Goal: Task Accomplishment & Management: Use online tool/utility

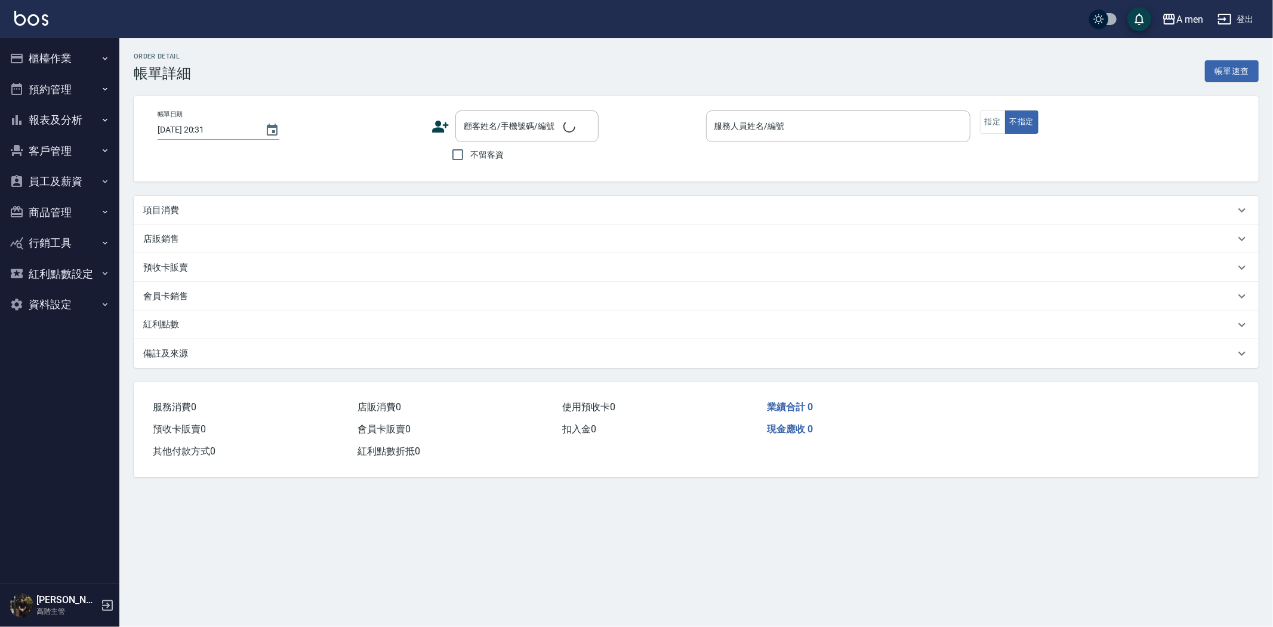
type input "2025/08/11 19:30"
type input "Barber bill-006"
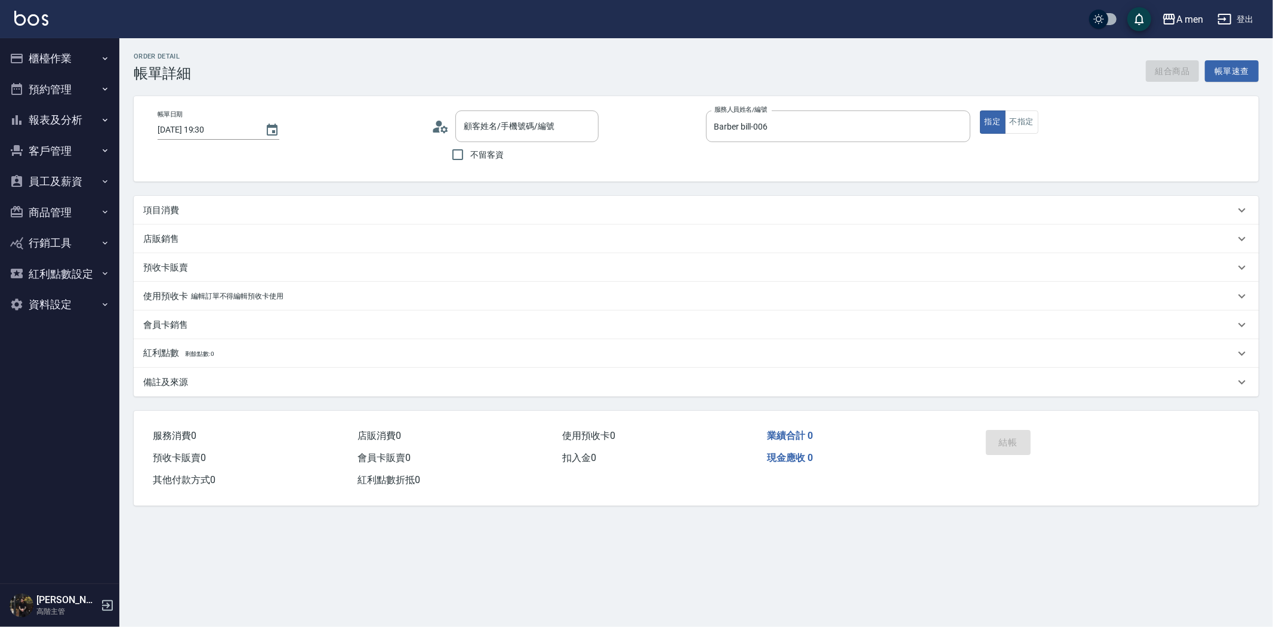
type input "willy/0933154800/null"
click at [285, 199] on div "項目消費" at bounding box center [696, 210] width 1125 height 29
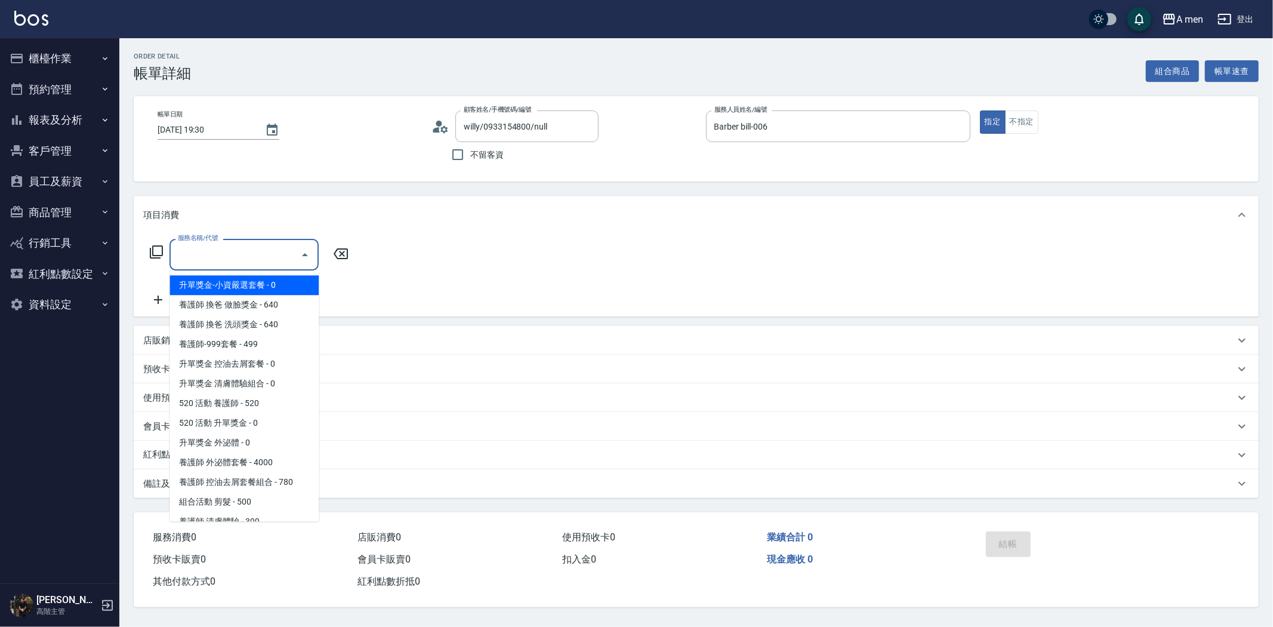
click at [294, 254] on input "服務名稱/代號" at bounding box center [235, 254] width 121 height 21
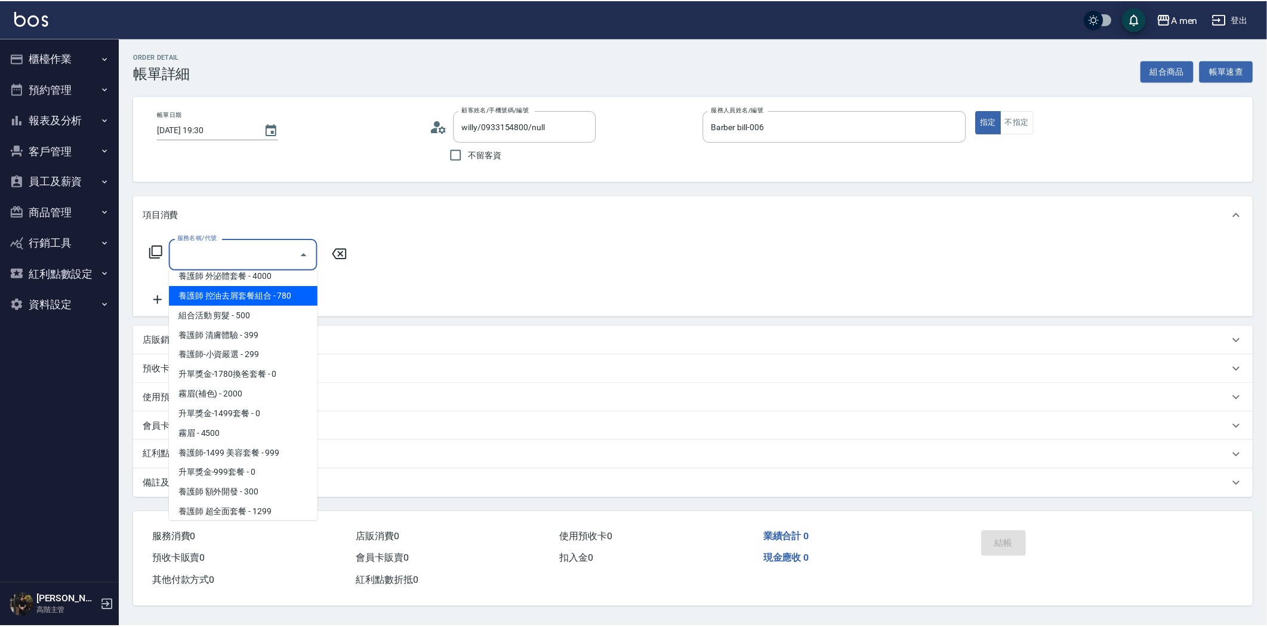
scroll to position [398, 0]
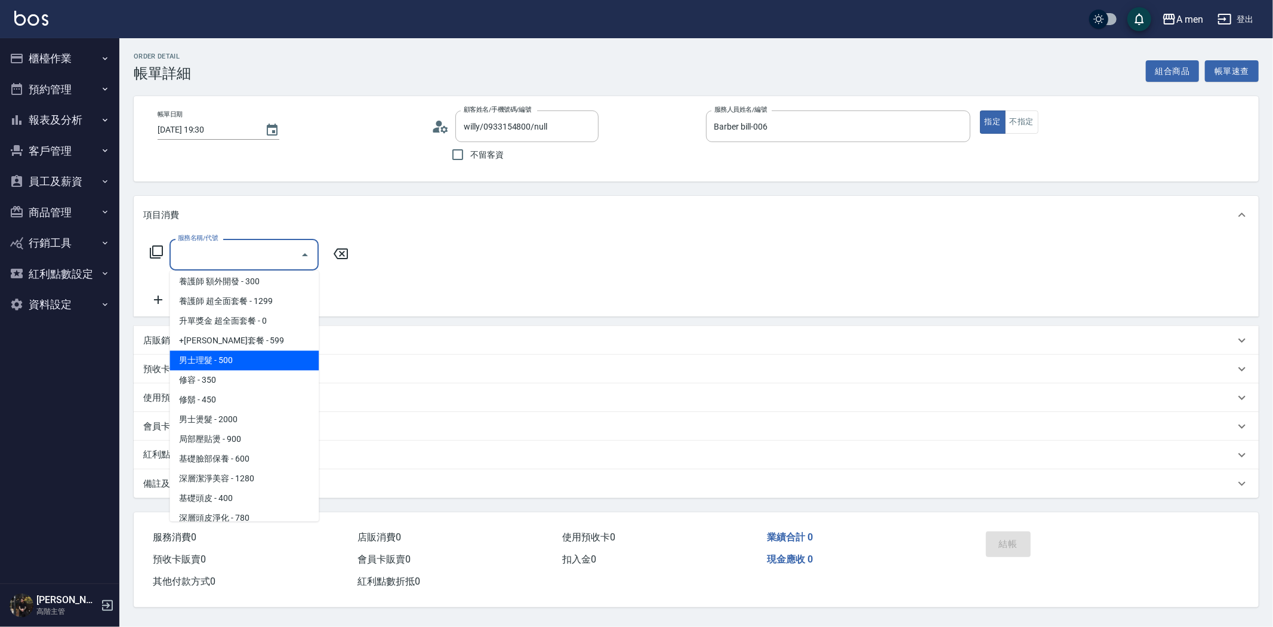
click at [292, 359] on span "男士理髮 - 500" at bounding box center [244, 360] width 149 height 20
type input "男士理髮(A01)"
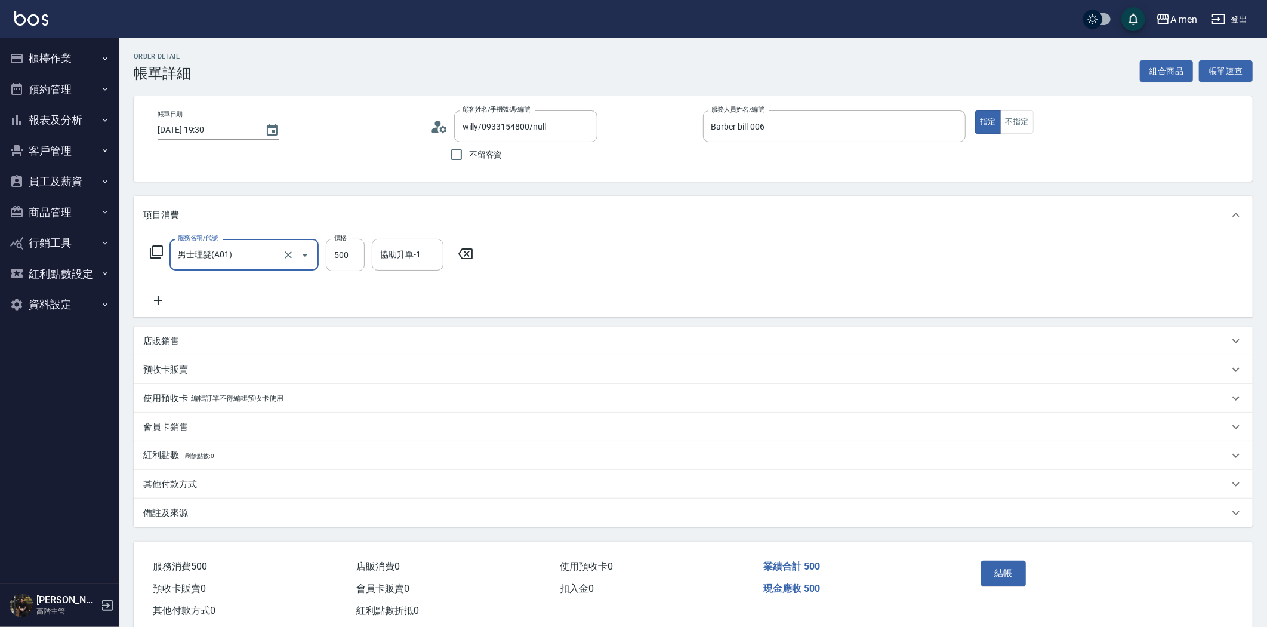
click at [229, 485] on div "其他付款方式" at bounding box center [686, 484] width 1086 height 13
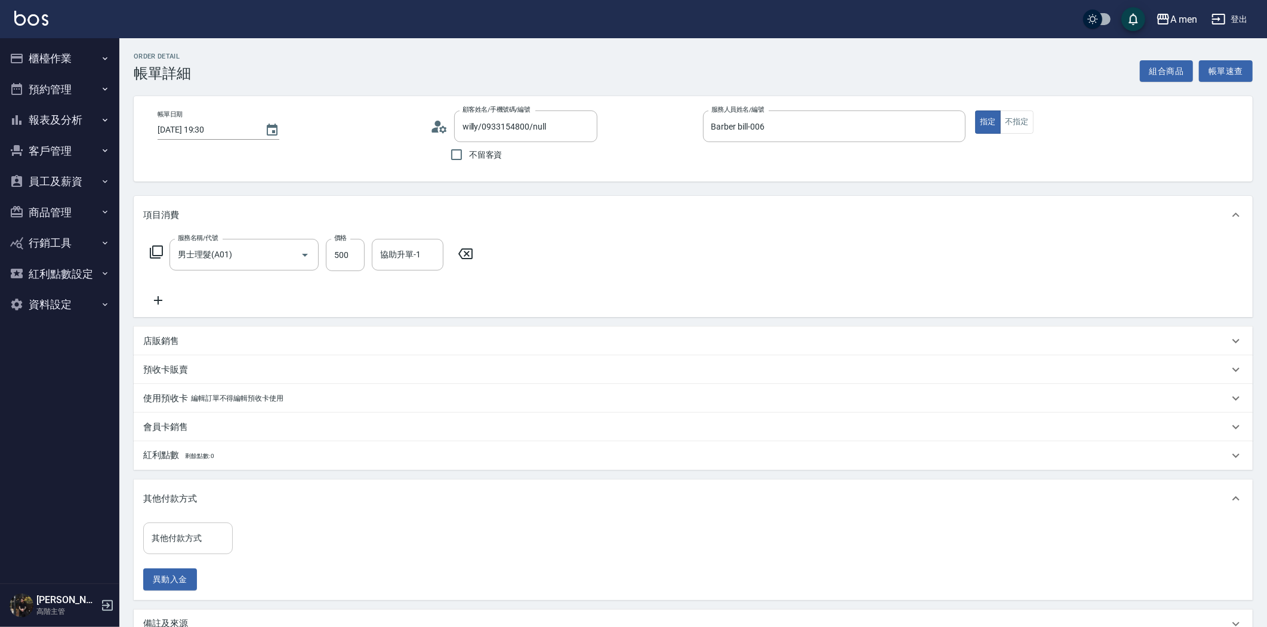
click at [193, 541] on input "其他付款方式" at bounding box center [188, 538] width 79 height 21
click at [185, 583] on span "轉帳" at bounding box center [188, 588] width 90 height 20
type input "轉帳"
drag, startPoint x: 186, startPoint y: 539, endPoint x: 194, endPoint y: 533, distance: 10.3
click at [186, 538] on input "轉帳" at bounding box center [179, 538] width 61 height 21
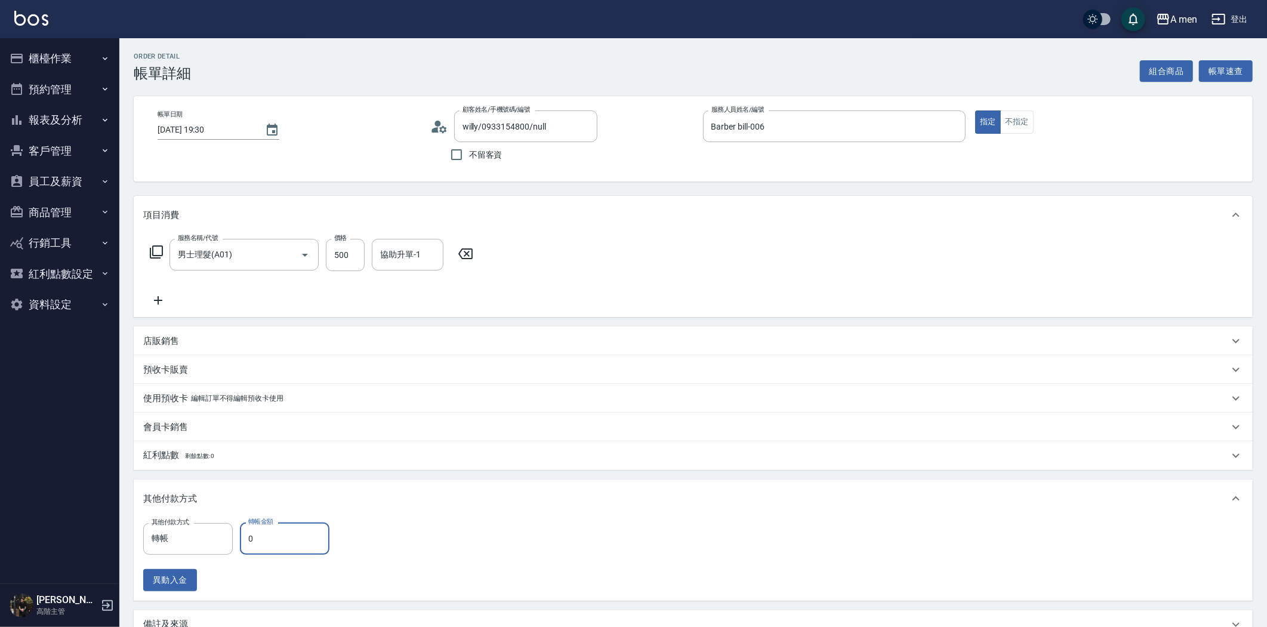
click at [300, 533] on input "0" at bounding box center [285, 538] width 90 height 32
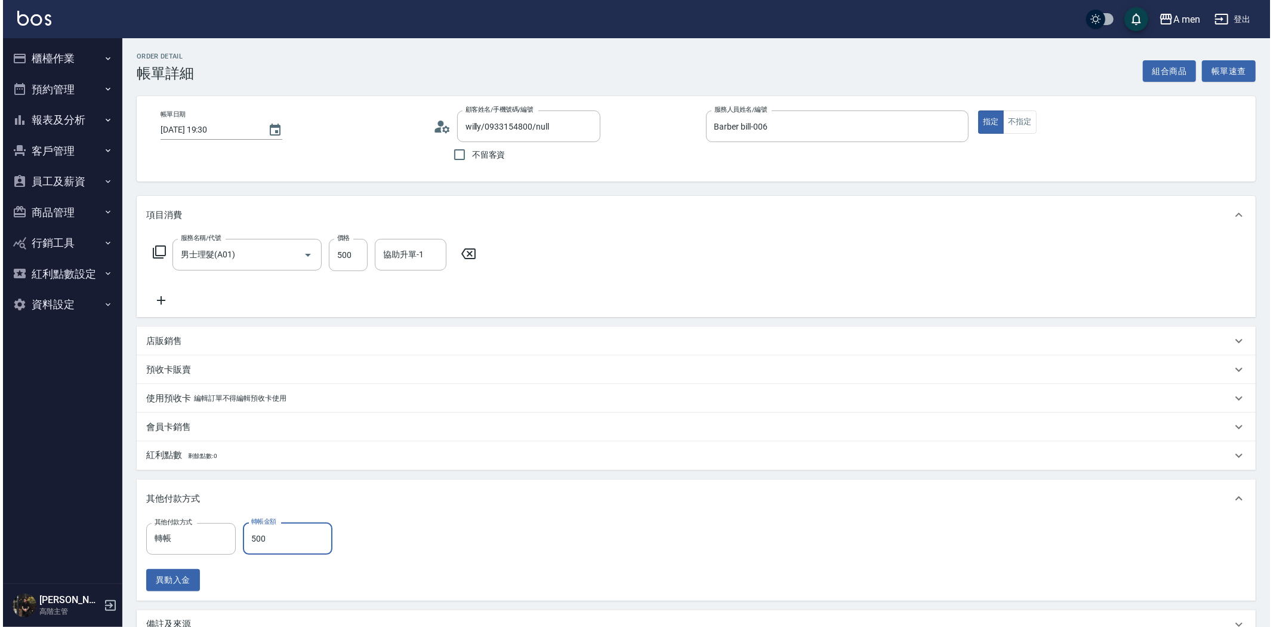
scroll to position [139, 0]
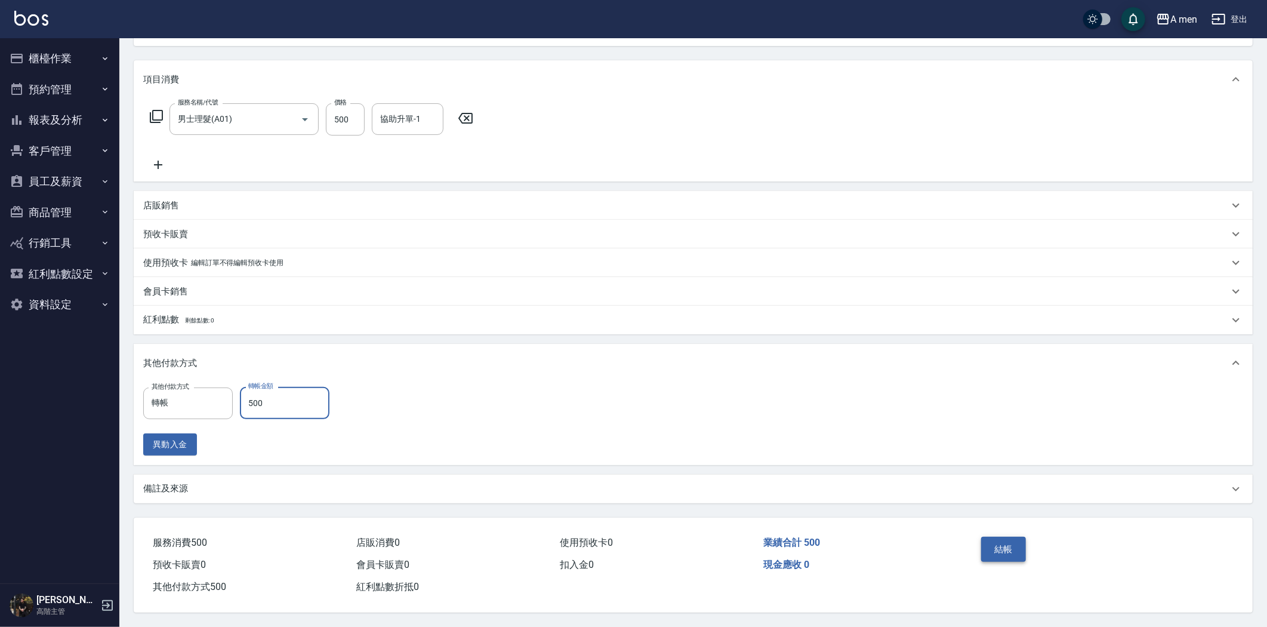
type input "500"
click at [1013, 548] on button "結帳" at bounding box center [1003, 549] width 45 height 25
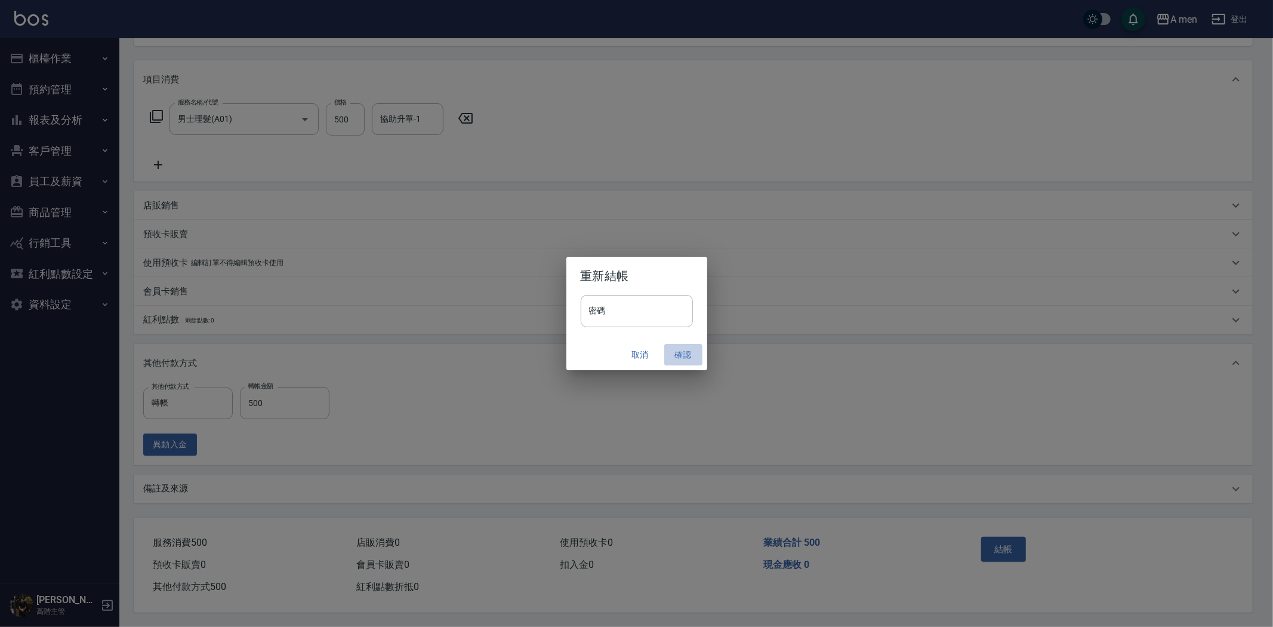
click at [683, 355] on button "確認" at bounding box center [683, 355] width 38 height 22
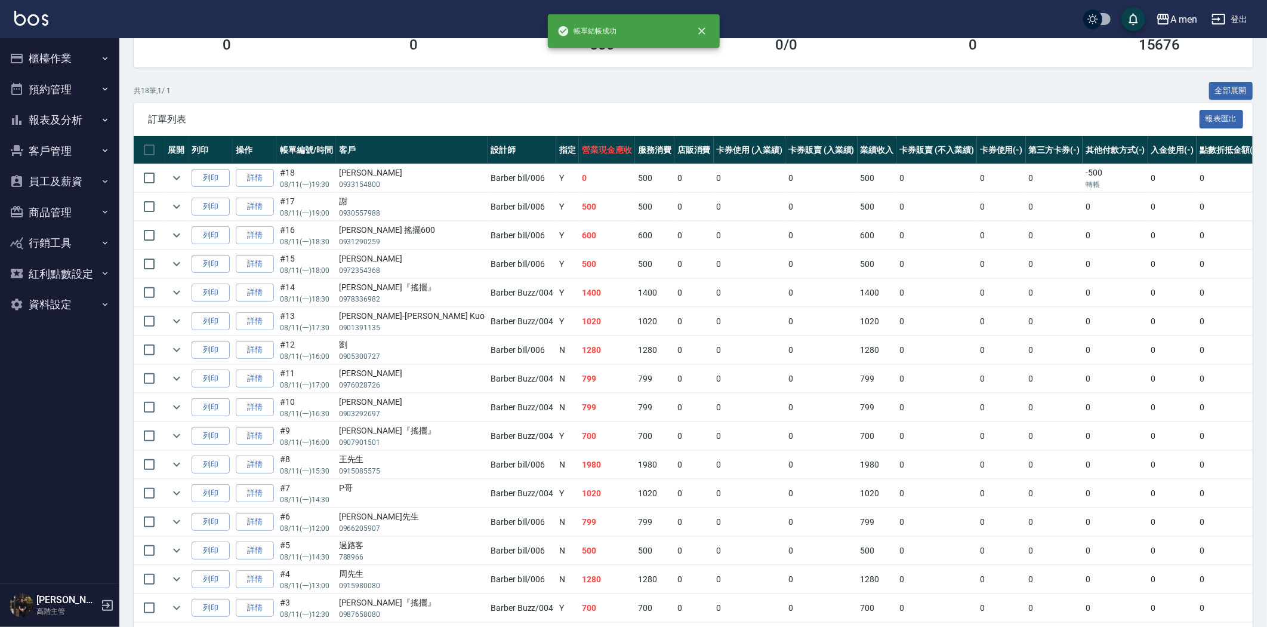
scroll to position [199, 0]
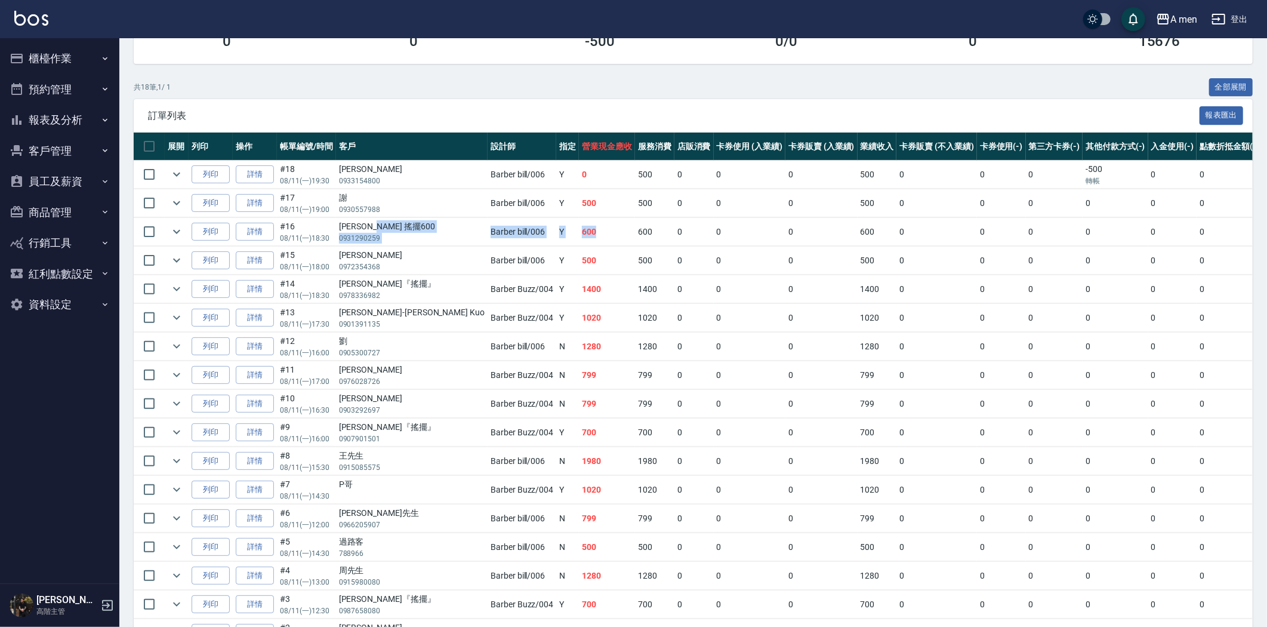
drag, startPoint x: 391, startPoint y: 229, endPoint x: 521, endPoint y: 236, distance: 129.7
click at [521, 236] on tr "列印 詳情 #16 08/11 (一) 18:30 伍麒 搖擺600 0931290259 Barber bill /006 Y 600 600 0 0 0 …" at bounding box center [729, 232] width 1191 height 28
click at [579, 236] on td "600" at bounding box center [607, 232] width 56 height 28
click at [252, 230] on link "詳情" at bounding box center [255, 232] width 38 height 19
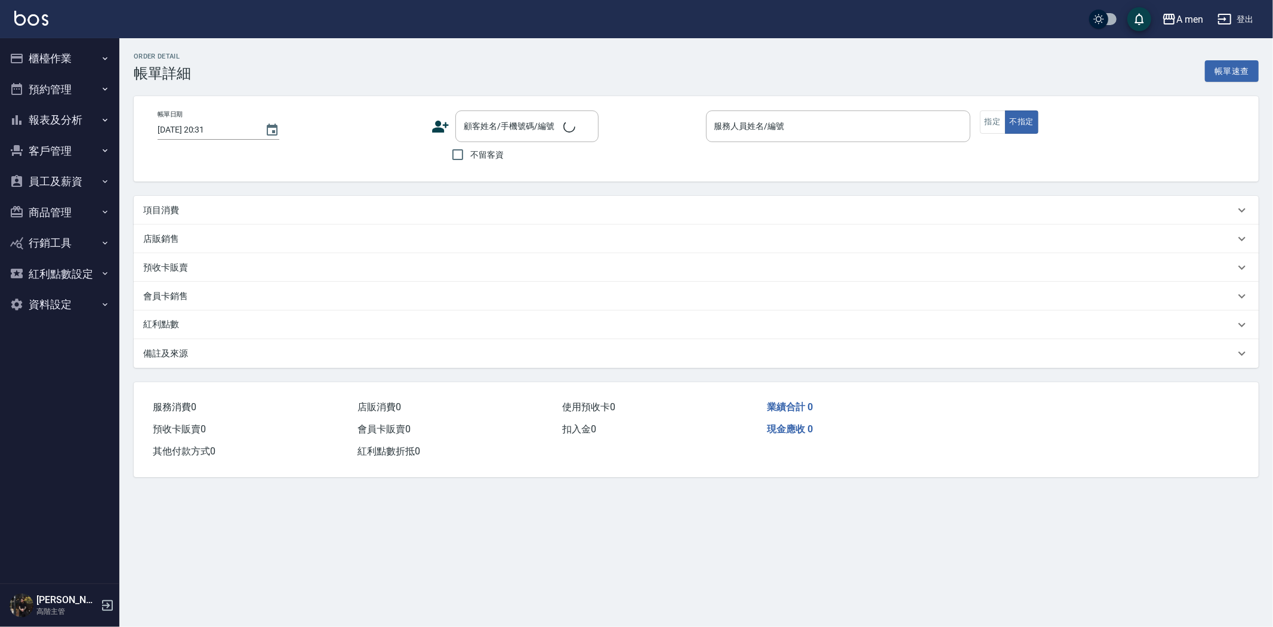
type input "2025/08/11 18:30"
type input "Barber bill-006"
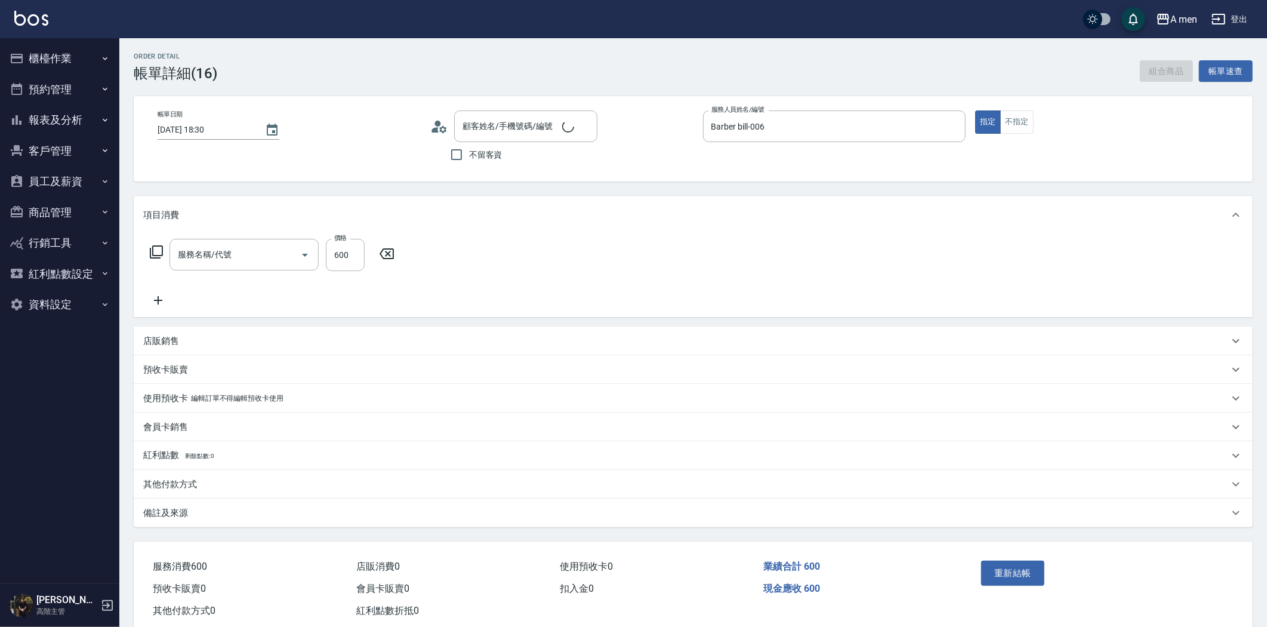
type input "男士理髮(A01)"
type input "伍麒 搖擺600/0931290259/null"
click at [410, 245] on input "養護師 小蔡-005" at bounding box center [398, 254] width 43 height 21
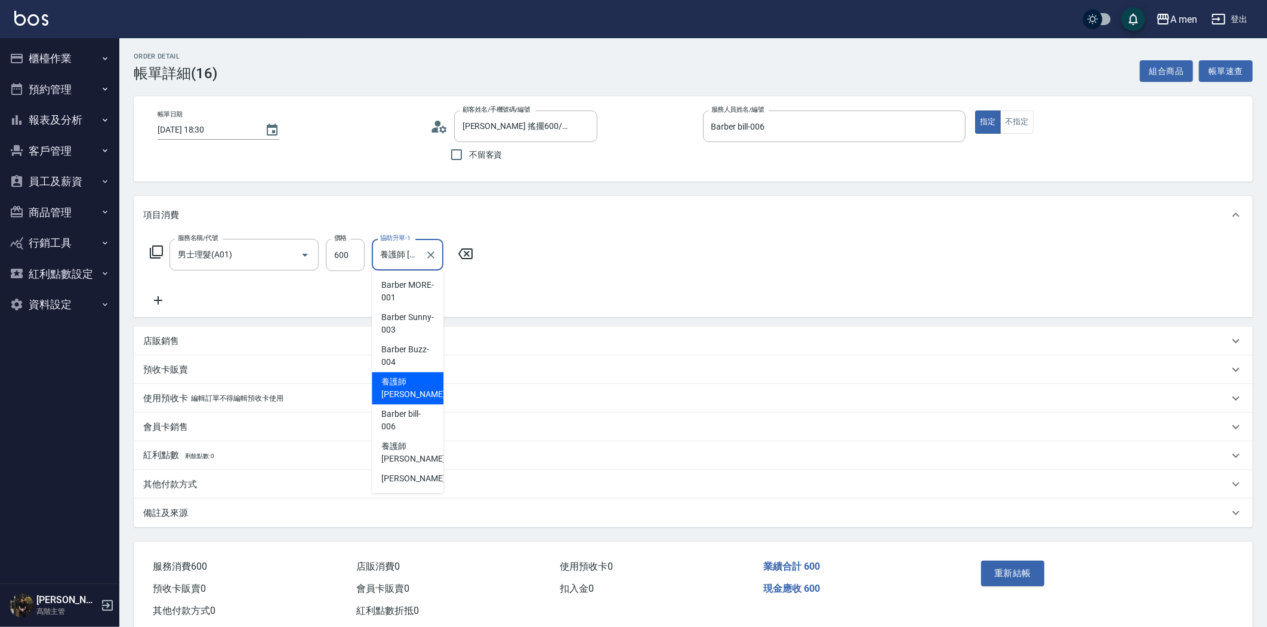
click at [599, 246] on div "服務名稱/代號 男士理髮(A01) 服務名稱/代號 價格 600 價格 協助升單-1 養護師 小蔡-005 協助升單-1" at bounding box center [693, 275] width 1119 height 83
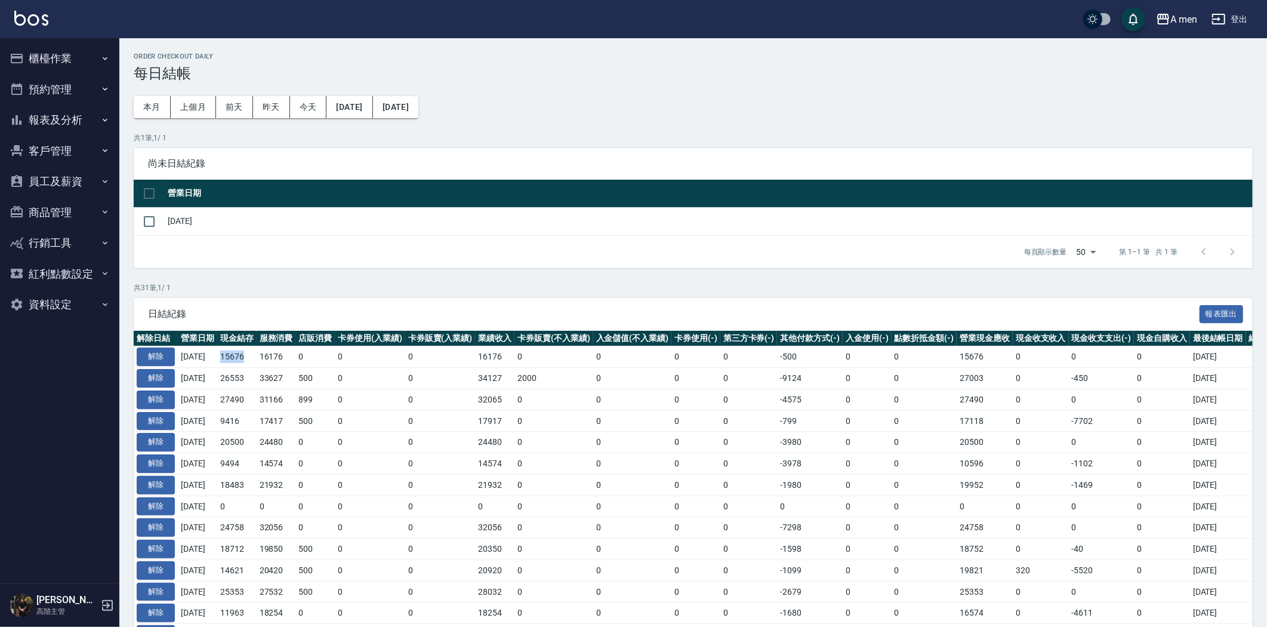
drag, startPoint x: 230, startPoint y: 356, endPoint x: 258, endPoint y: 353, distance: 28.8
click at [257, 353] on td "15676" at bounding box center [236, 356] width 39 height 21
click at [70, 66] on button "櫃檯作業" at bounding box center [60, 58] width 110 height 31
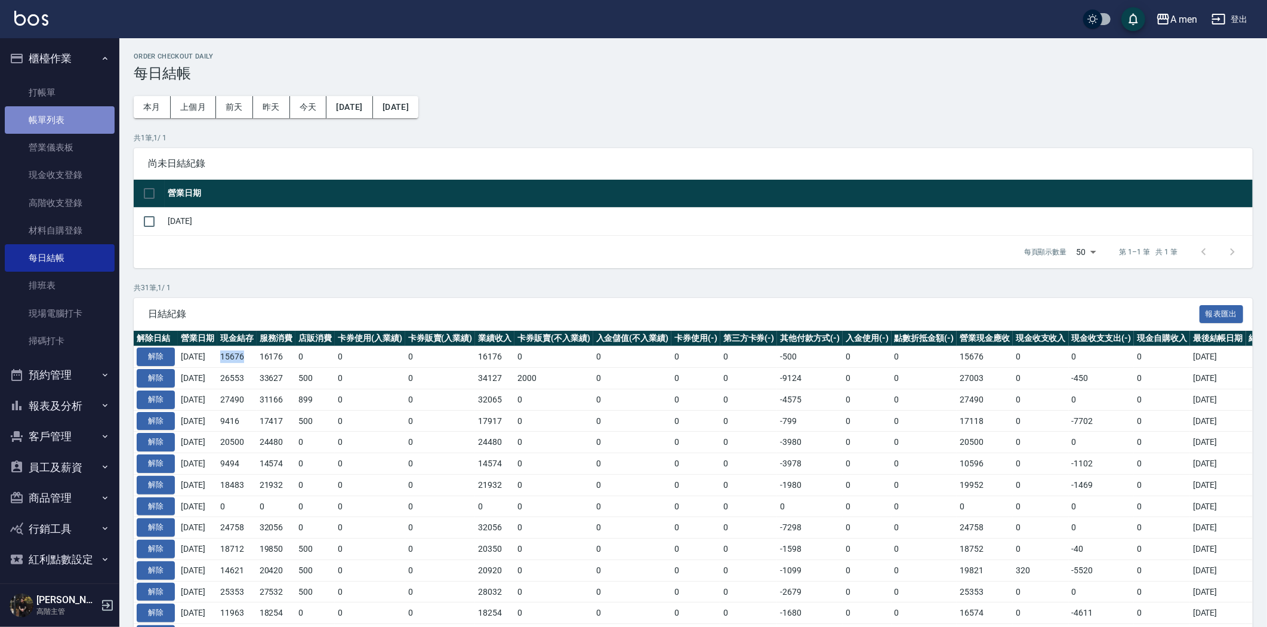
click at [76, 119] on link "帳單列表" at bounding box center [60, 119] width 110 height 27
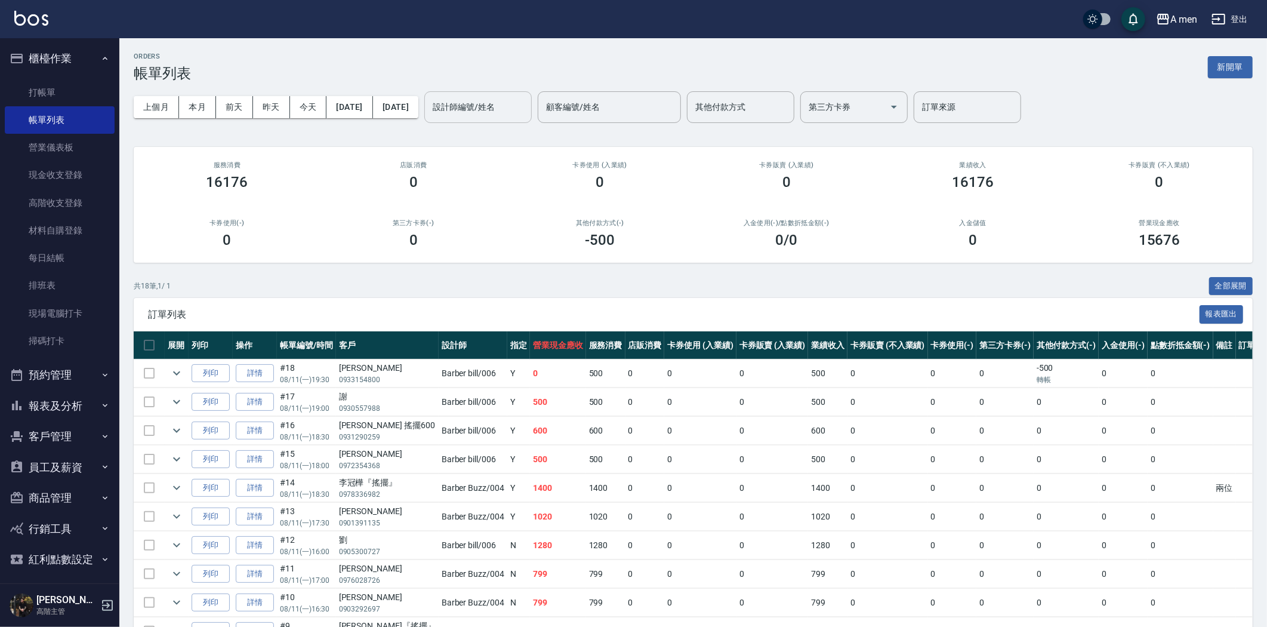
click at [492, 100] on input "設計師編號/姓名" at bounding box center [478, 107] width 97 height 21
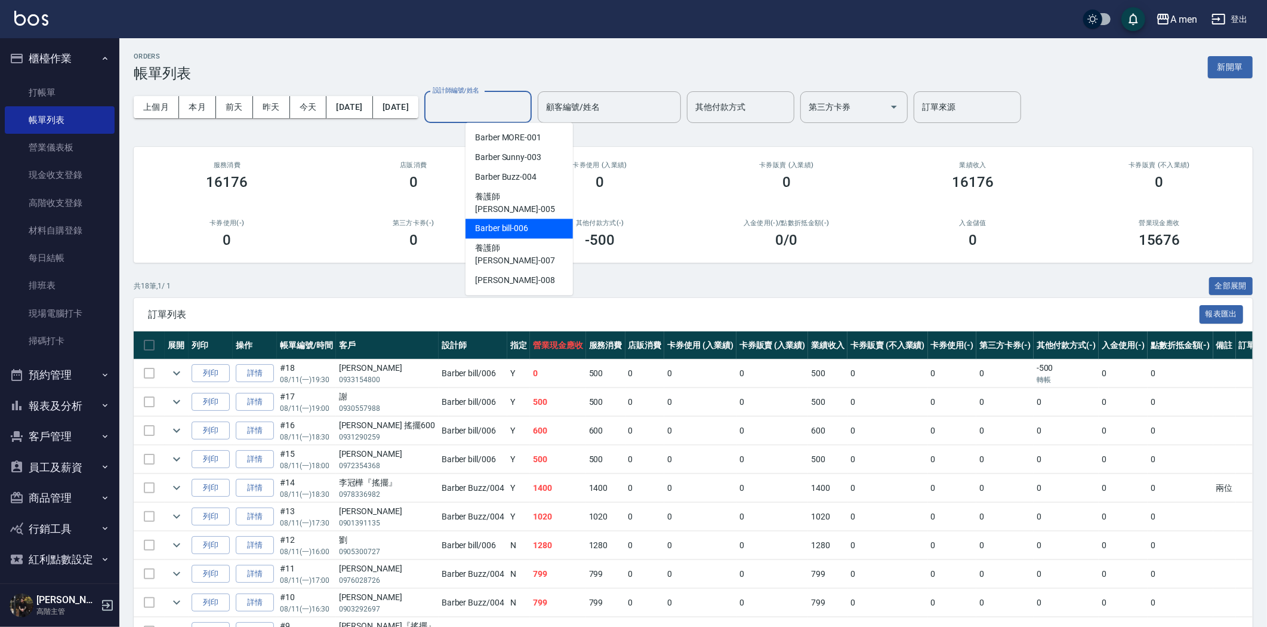
click at [531, 219] on div "Barber bill -006" at bounding box center [519, 229] width 107 height 20
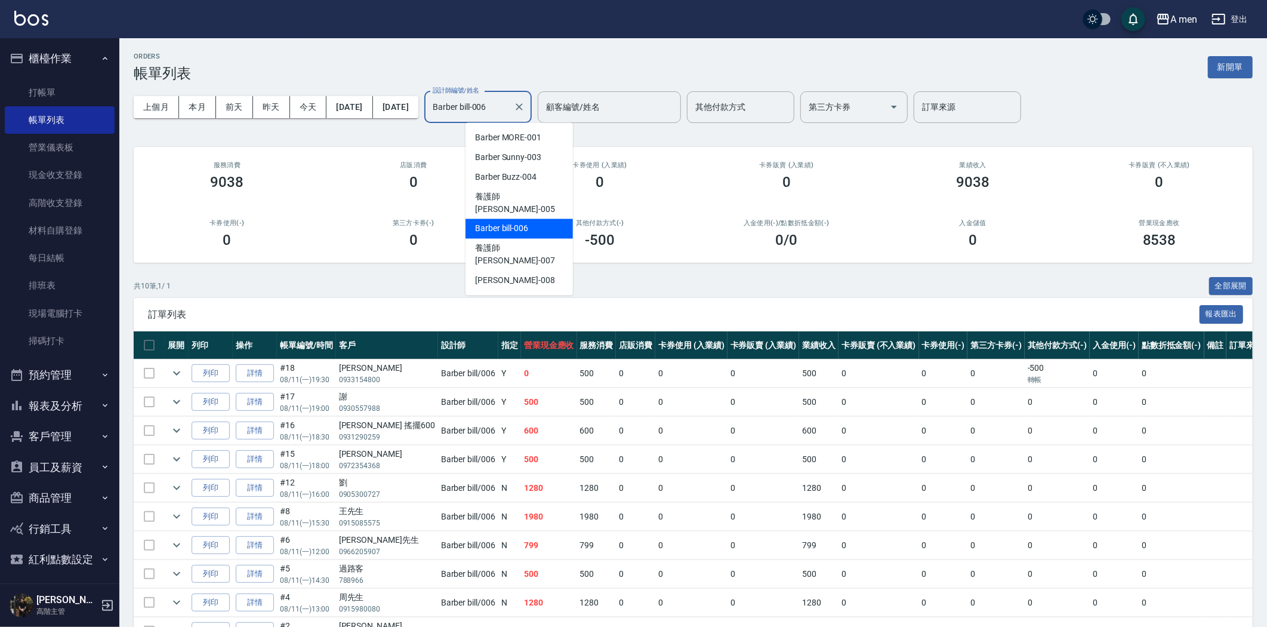
click at [509, 107] on input "Barber bill-006" at bounding box center [469, 107] width 79 height 21
click at [527, 171] on span "Barber Buzz -004" at bounding box center [505, 177] width 61 height 13
type input "Barber Buzz-004"
